Goal: Task Accomplishment & Management: Use online tool/utility

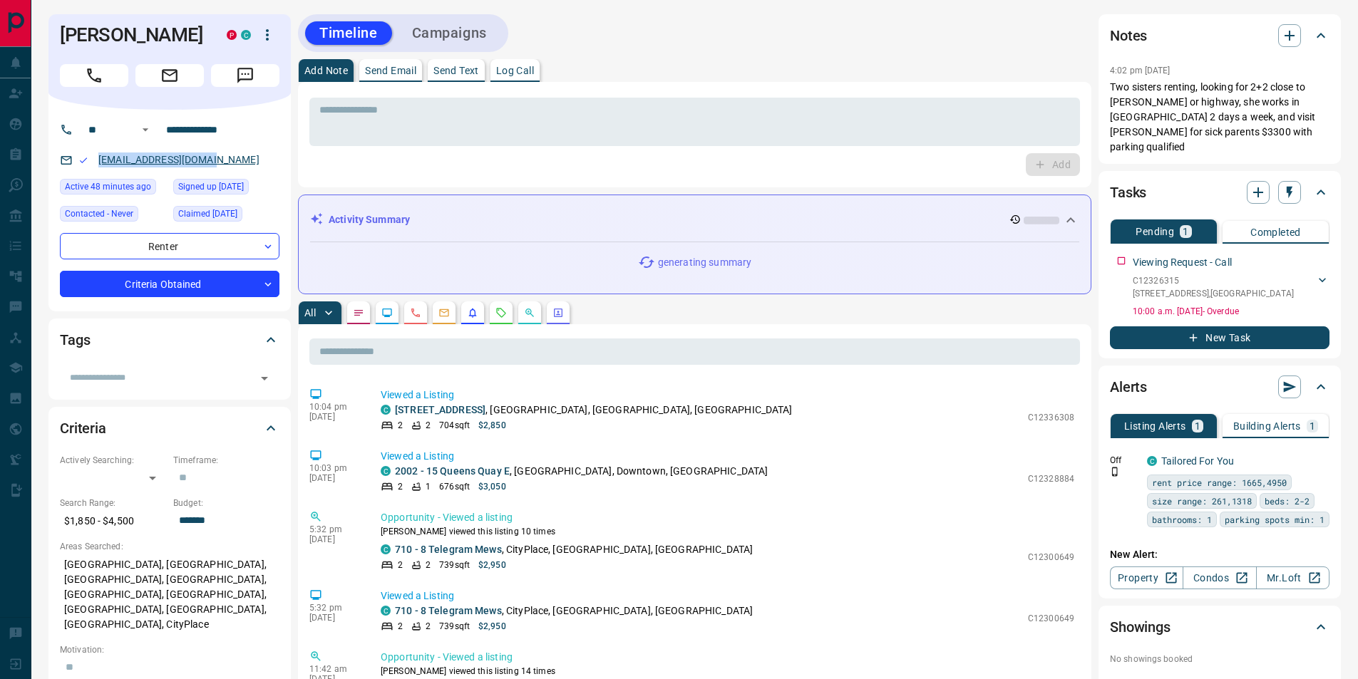
drag, startPoint x: 214, startPoint y: 158, endPoint x: 101, endPoint y: 162, distance: 112.7
click at [101, 162] on div "[EMAIL_ADDRESS][DOMAIN_NAME]" at bounding box center [170, 160] width 220 height 24
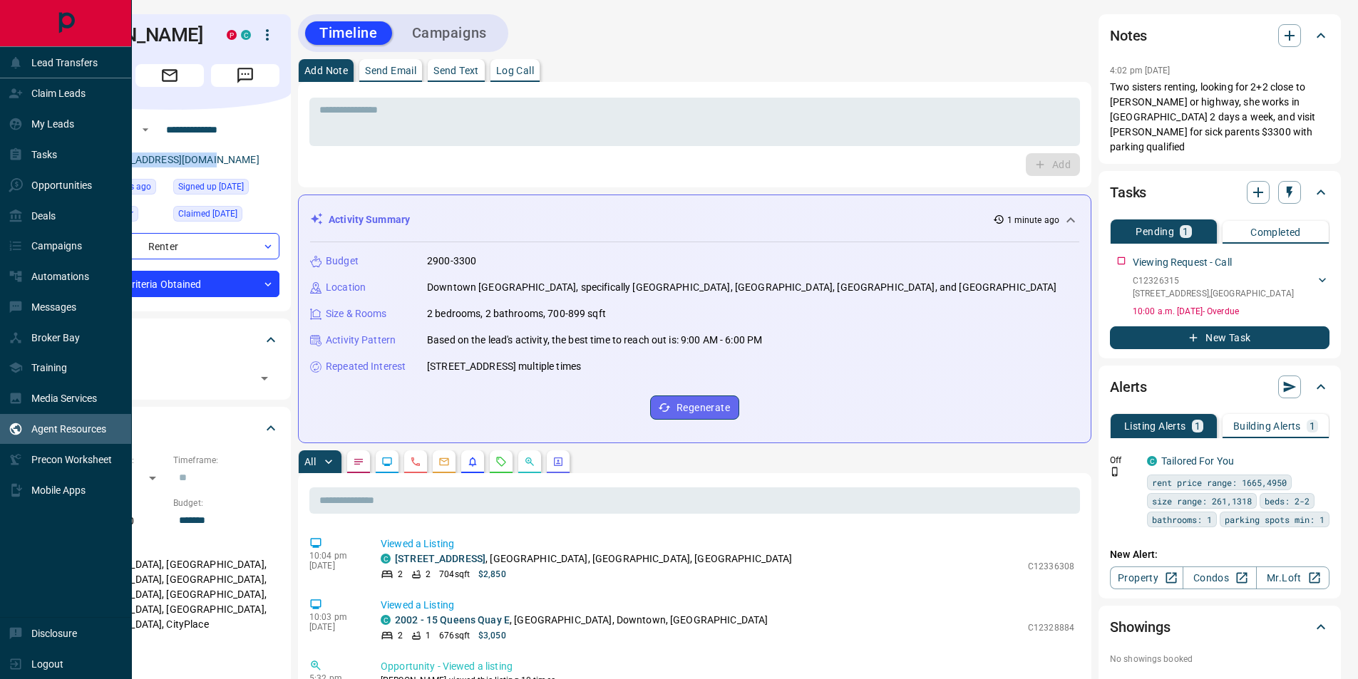
click at [55, 438] on div "Agent Resources" at bounding box center [58, 430] width 98 height 24
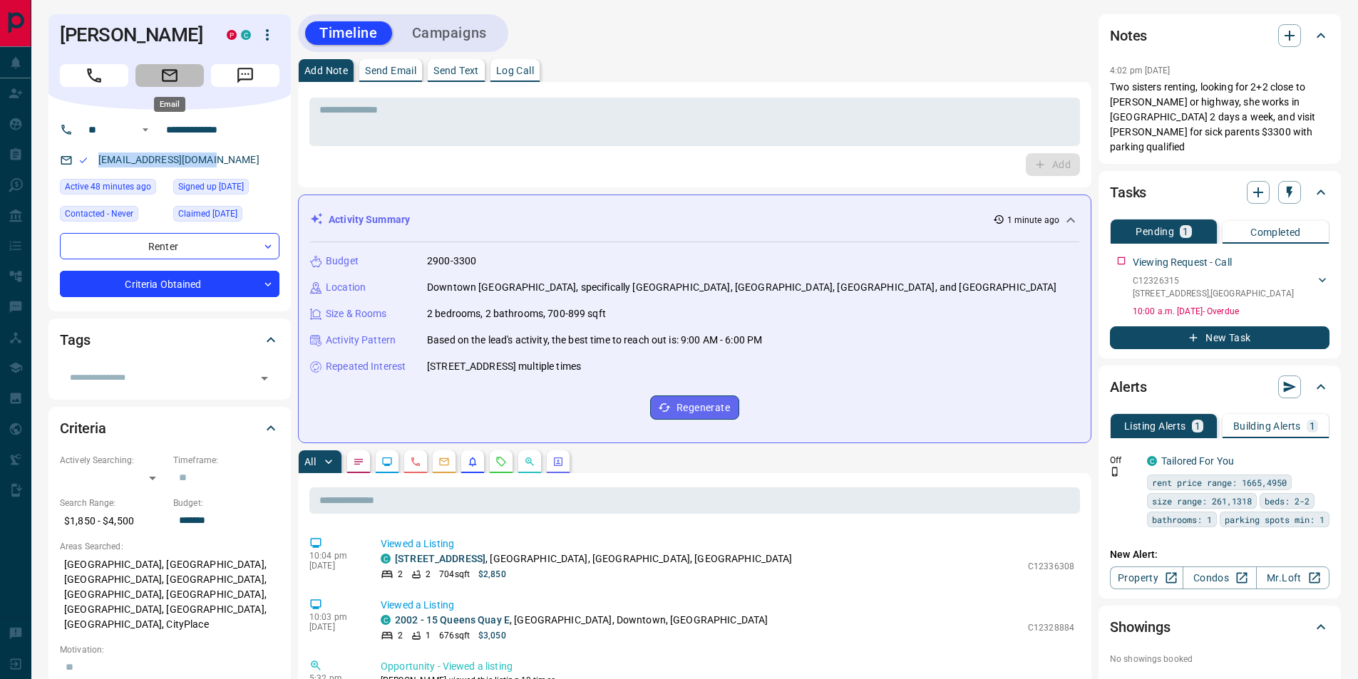
click at [174, 78] on icon "Email" at bounding box center [169, 75] width 19 height 19
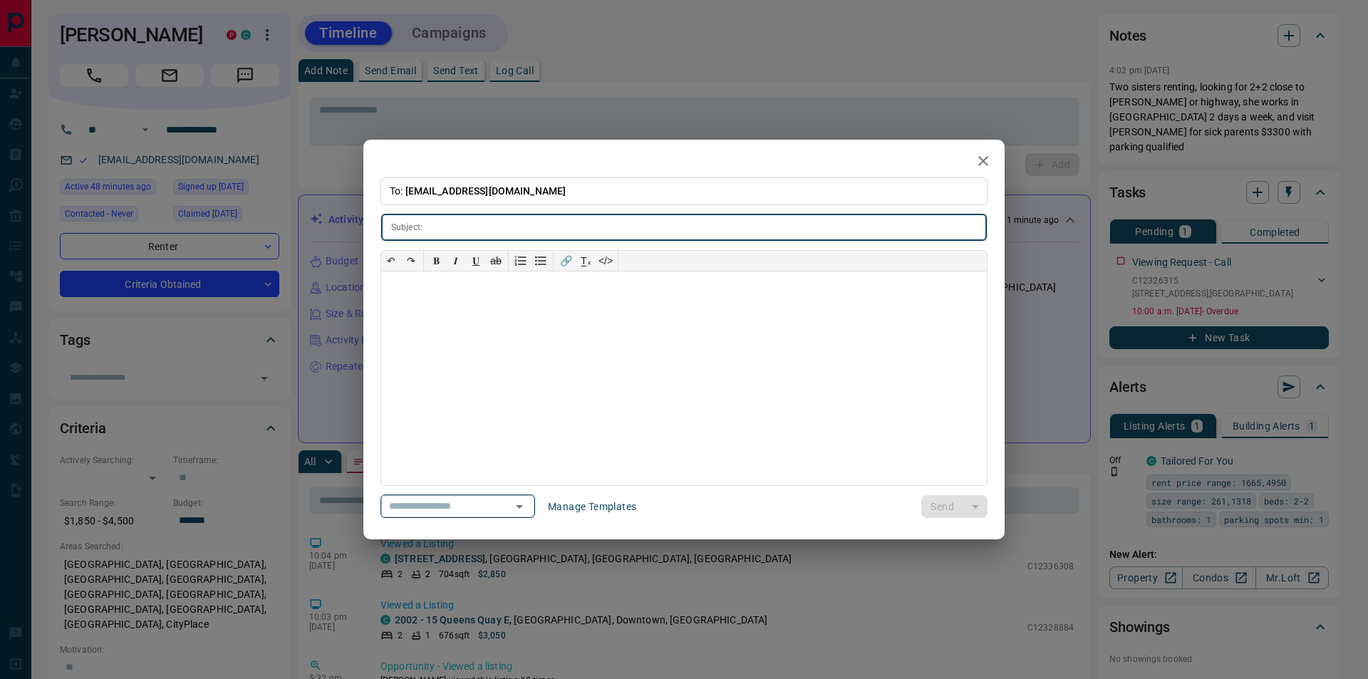
click at [517, 503] on div "​" at bounding box center [458, 507] width 155 height 24
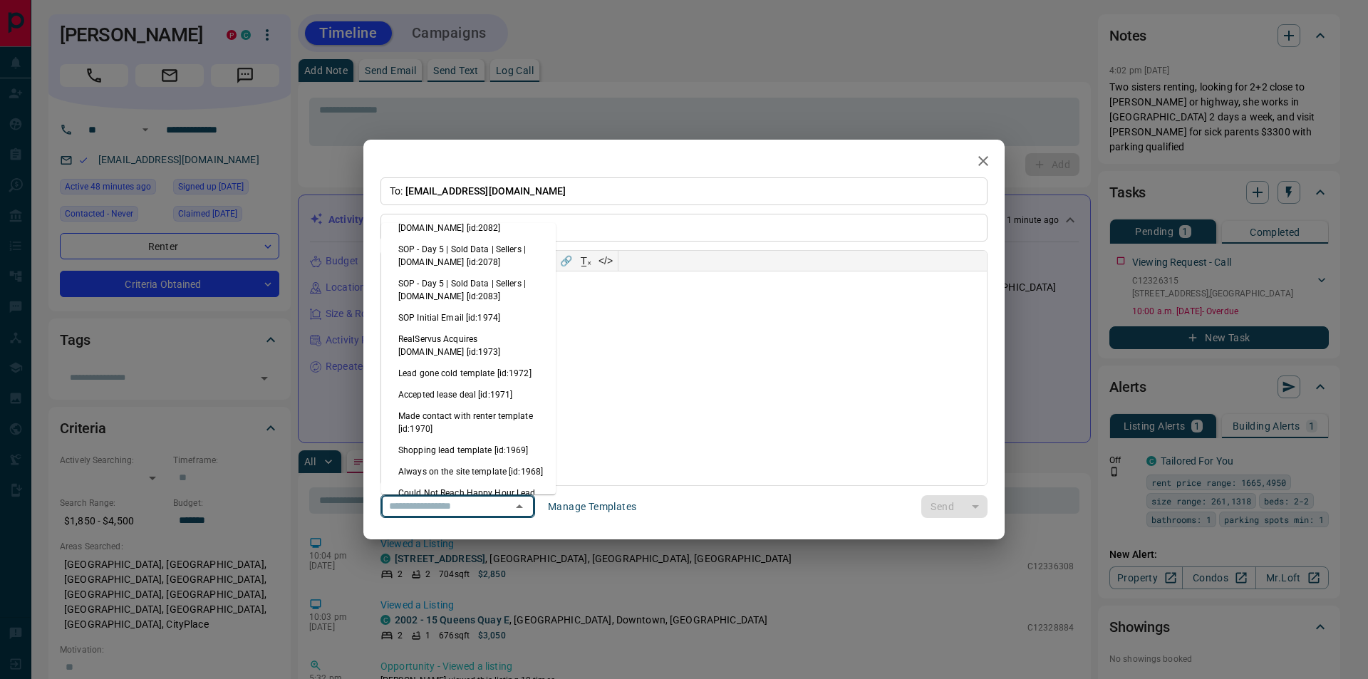
scroll to position [356, 0]
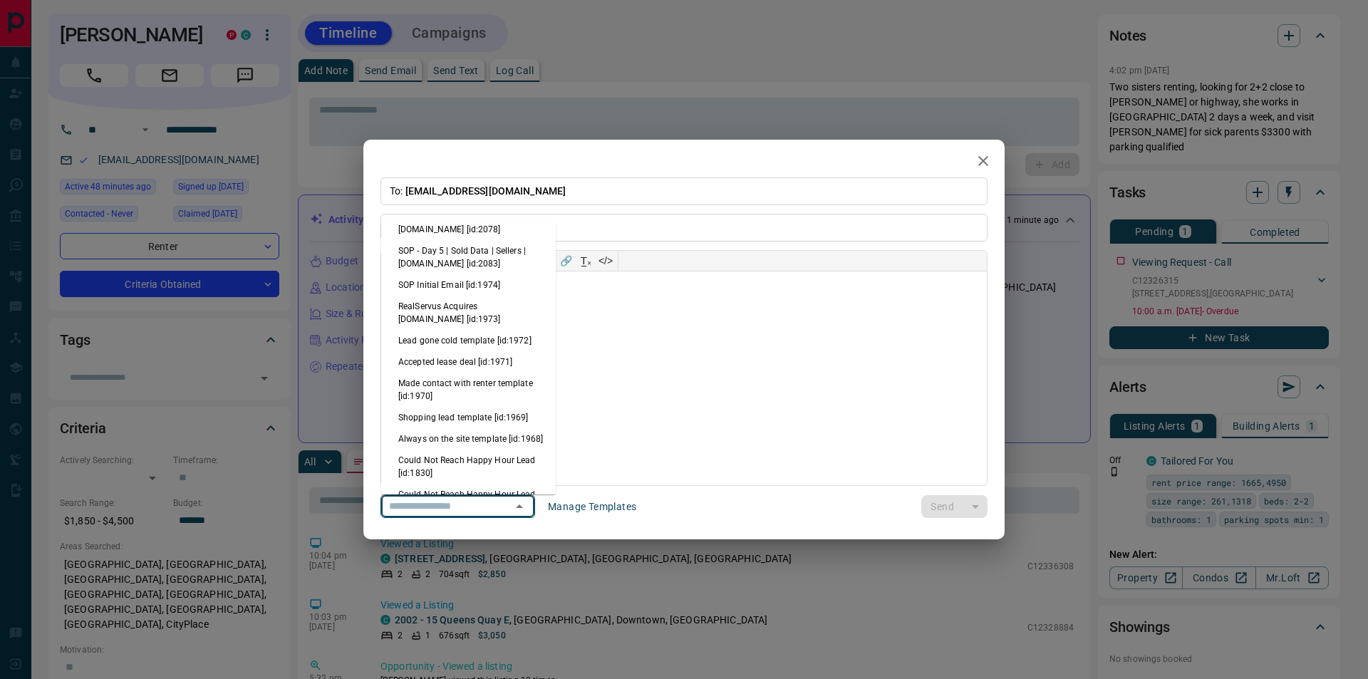
click at [515, 388] on li "Made contact with renter template [id:1970]" at bounding box center [468, 390] width 175 height 34
type input "**********"
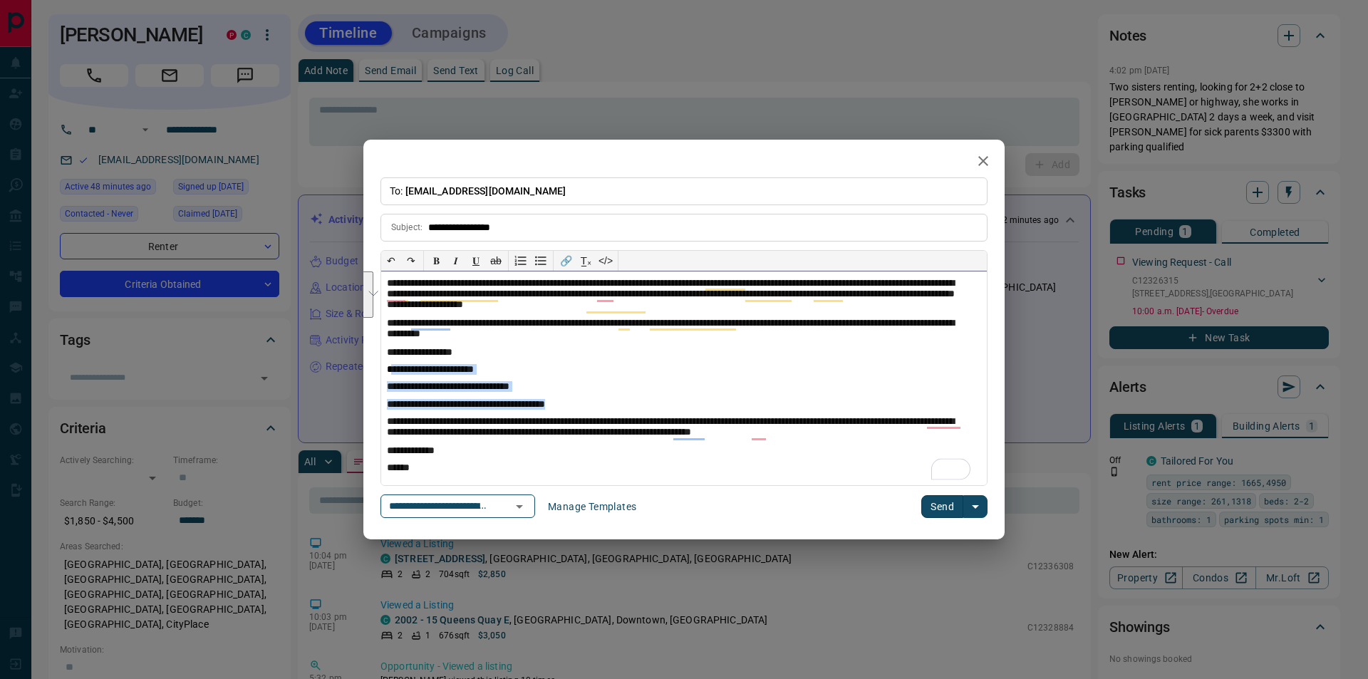
scroll to position [23, 0]
drag, startPoint x: 614, startPoint y: 408, endPoint x: 389, endPoint y: 365, distance: 228.7
click at [389, 365] on div "**********" at bounding box center [684, 379] width 606 height 214
